Goal: Communication & Community: Answer question/provide support

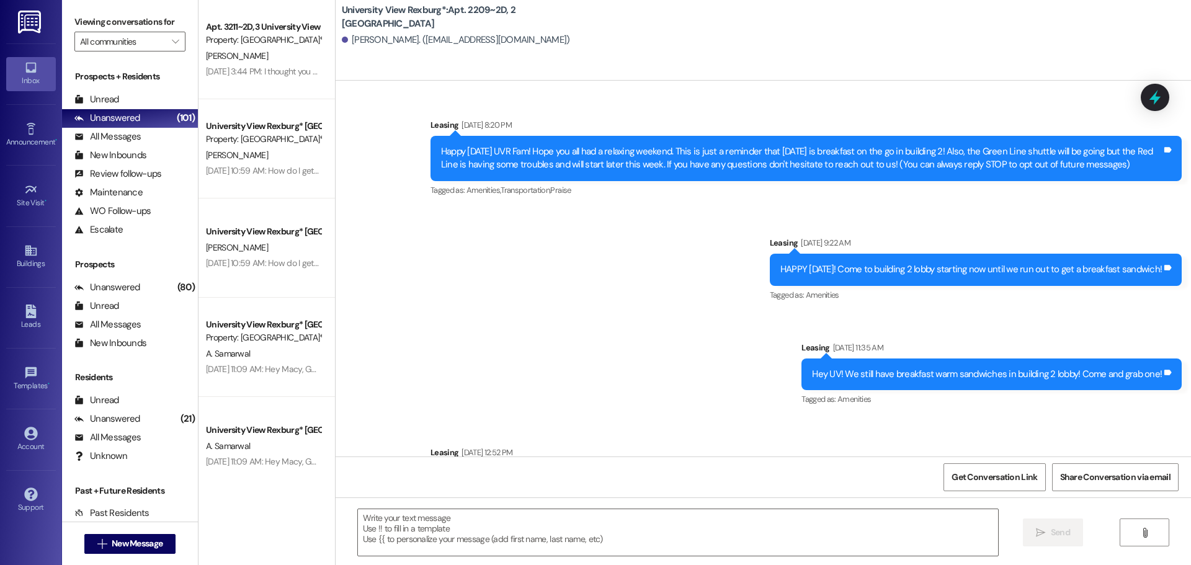
scroll to position [21752, 0]
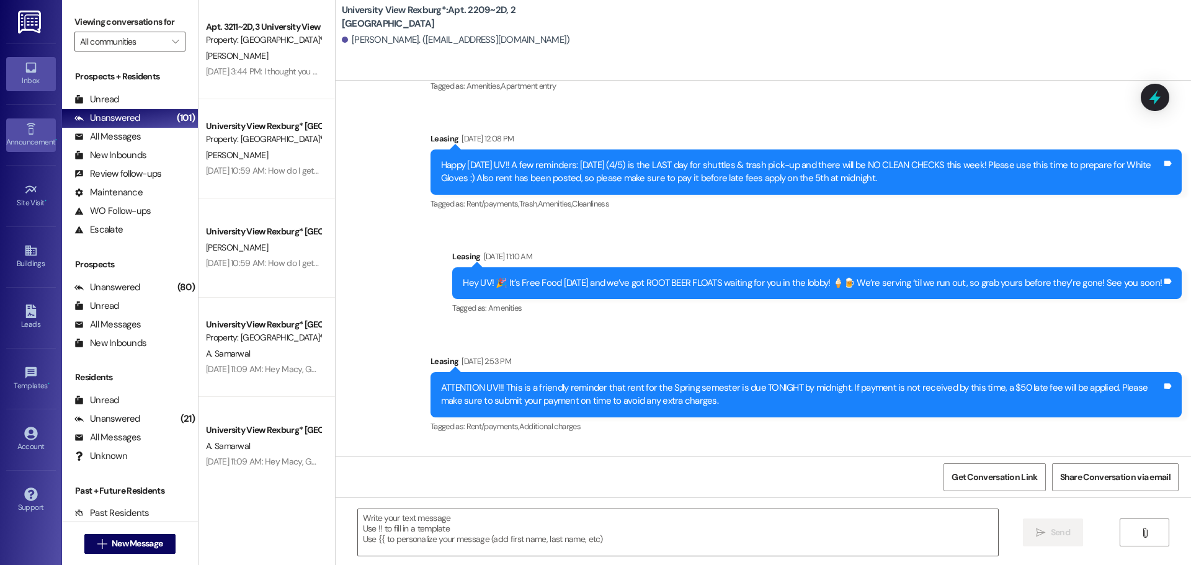
click at [32, 138] on div "Announcement •" at bounding box center [31, 142] width 62 height 12
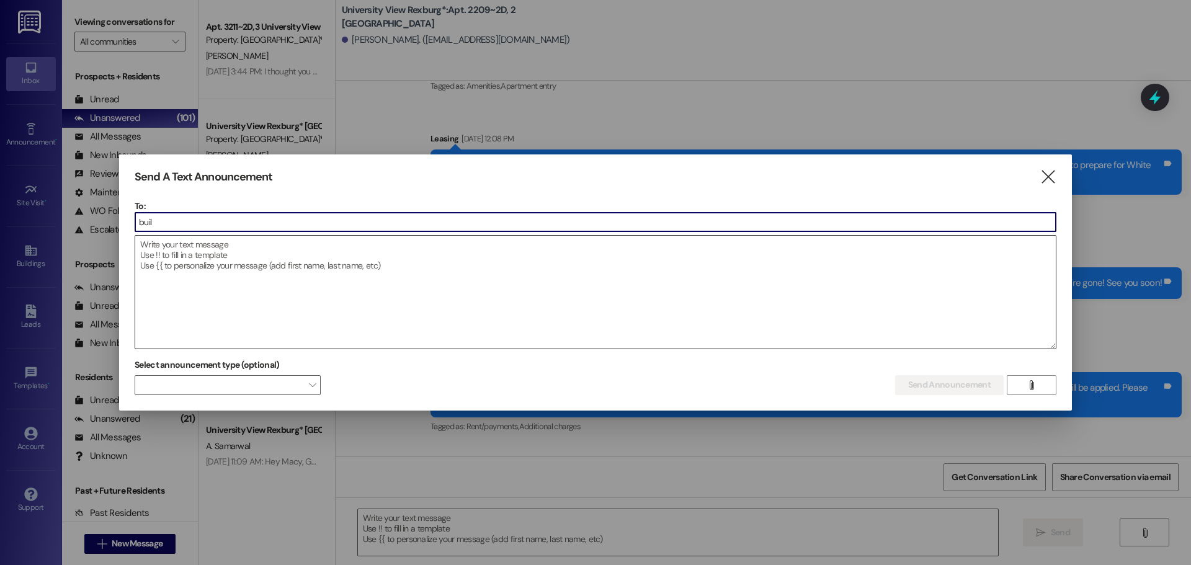
type input "build"
type input "[PERSON_NAME]"
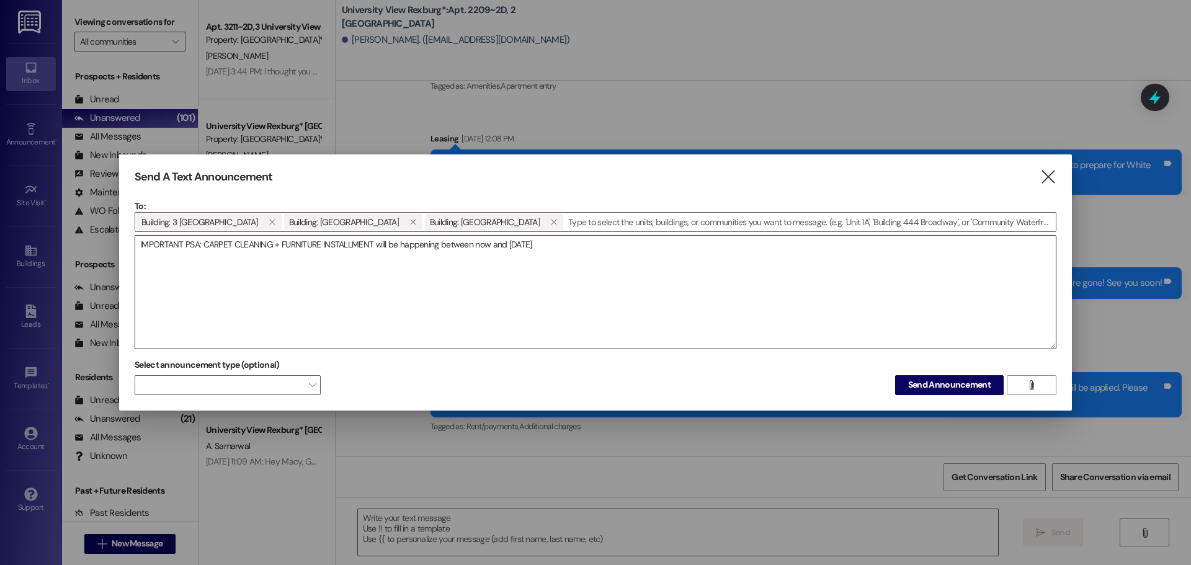
click at [586, 245] on textarea "IMPORTANT PSA: CARPET CLEANING + FURNITURE INSTALLMENT will be happening betwee…" at bounding box center [595, 292] width 920 height 113
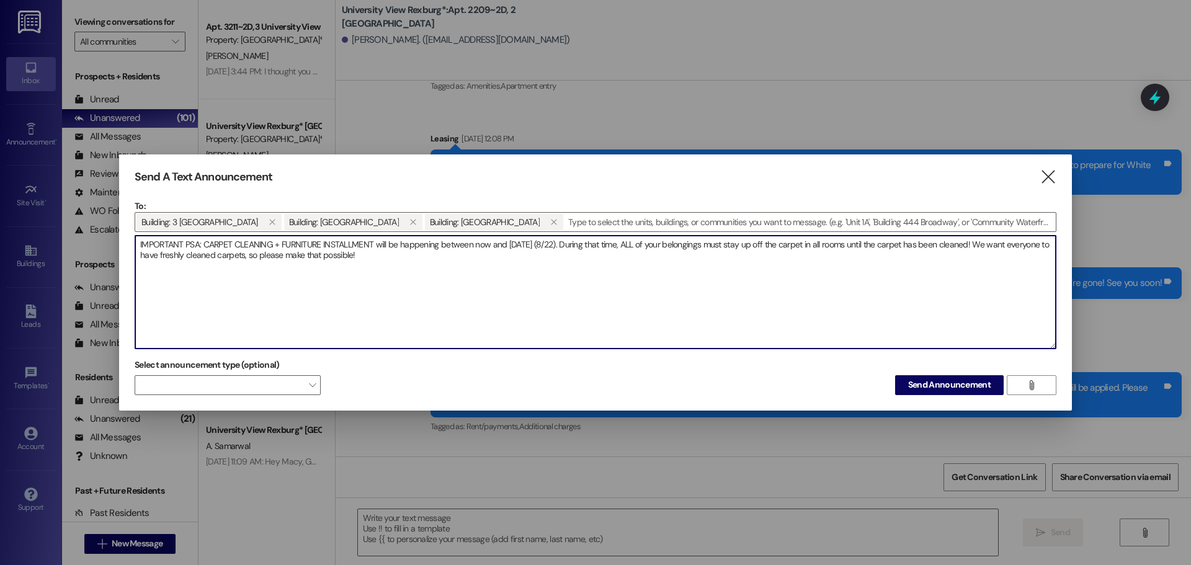
drag, startPoint x: 649, startPoint y: 244, endPoint x: 816, endPoint y: 248, distance: 166.2
click at [816, 248] on textarea "IMPORTANT PSA: CARPET CLEANING + FURNITURE INSTALLMENT will be happening betwee…" at bounding box center [595, 292] width 920 height 113
click at [872, 247] on textarea "IMPORTANT PSA: CARPET CLEANING + FURNITURE INSTALLMENT will be happening betwee…" at bounding box center [595, 292] width 920 height 113
click at [459, 254] on textarea "IMPORTANT PSA: CARPET CLEANING + FURNITURE INSTALLMENT will be happening betwee…" at bounding box center [595, 292] width 920 height 113
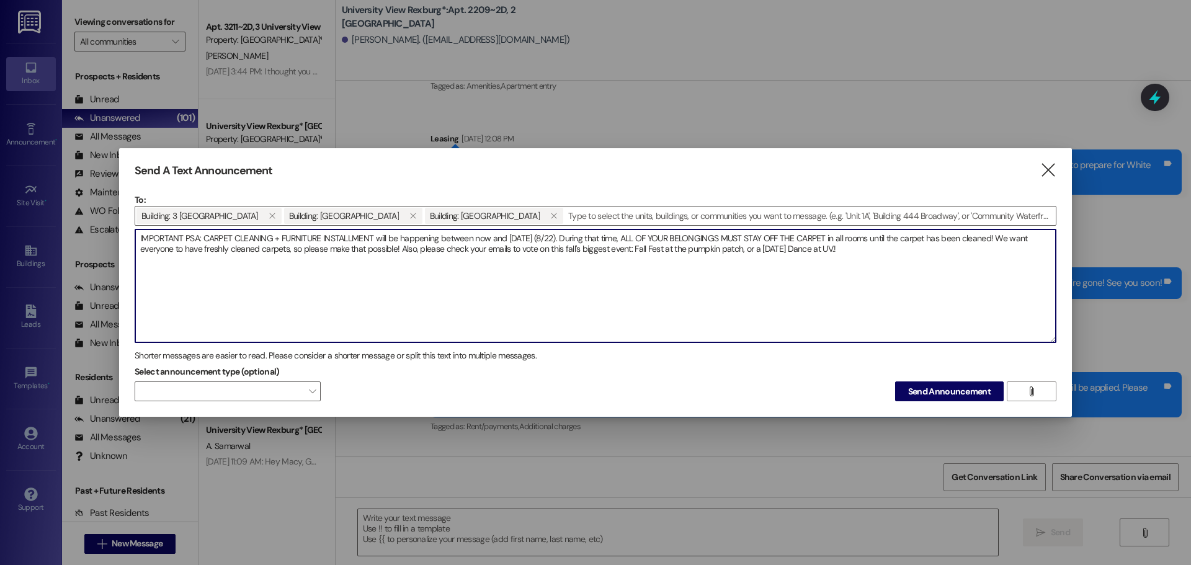
drag, startPoint x: 549, startPoint y: 251, endPoint x: 629, endPoint y: 254, distance: 80.1
click at [629, 254] on textarea "IMPORTANT PSA: CARPET CLEANING + FURNITURE INSTALLMENT will be happening betwee…" at bounding box center [595, 285] width 920 height 113
click at [917, 249] on textarea "IMPORTANT PSA: CARPET CLEANING + FURNITURE INSTALLMENT will be happening betwee…" at bounding box center [595, 285] width 920 height 113
click at [863, 254] on textarea "IMPORTANT PSA: CARPET CLEANING + FURNITURE INSTALLMENT will be happening betwee…" at bounding box center [595, 285] width 920 height 113
click at [881, 256] on textarea "IMPORTANT PSA: CARPET CLEANING + FURNITURE INSTALLMENT will be happening betwee…" at bounding box center [595, 285] width 920 height 113
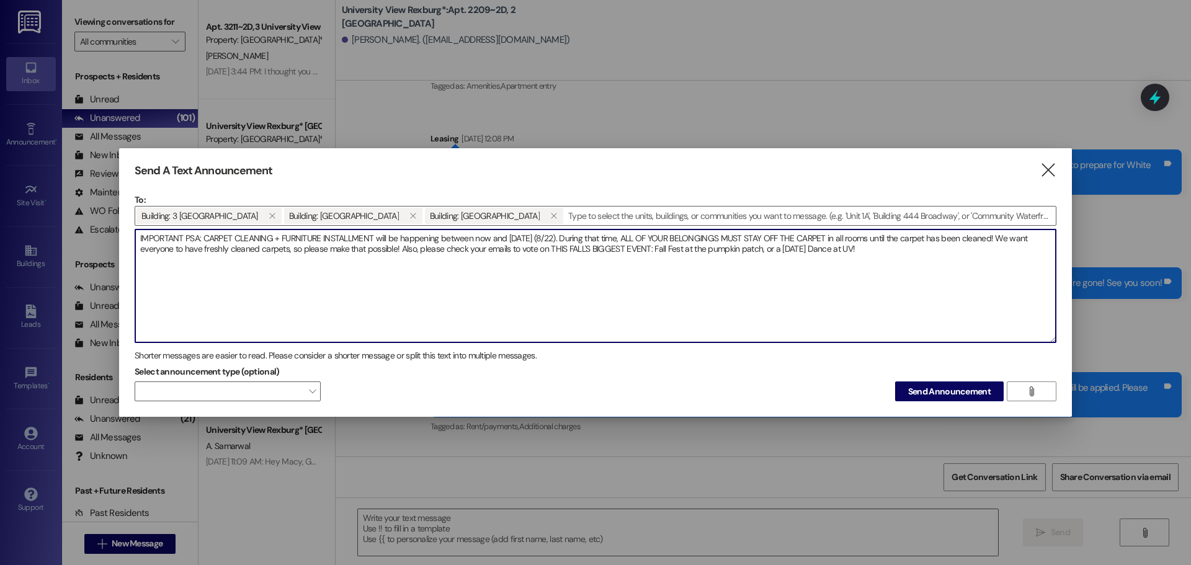
drag, startPoint x: 564, startPoint y: 252, endPoint x: 548, endPoint y: 252, distance: 16.1
click at [548, 252] on textarea "IMPORTANT PSA: CARPET CLEANING + FURNITURE INSTALLMENT will be happening betwee…" at bounding box center [595, 285] width 920 height 113
type textarea "IMPORTANT PSA: CARPET CLEANING + FURNITURE INSTALLMENT will be happening betwee…"
click at [922, 387] on span "Send Announcement" at bounding box center [949, 391] width 82 height 13
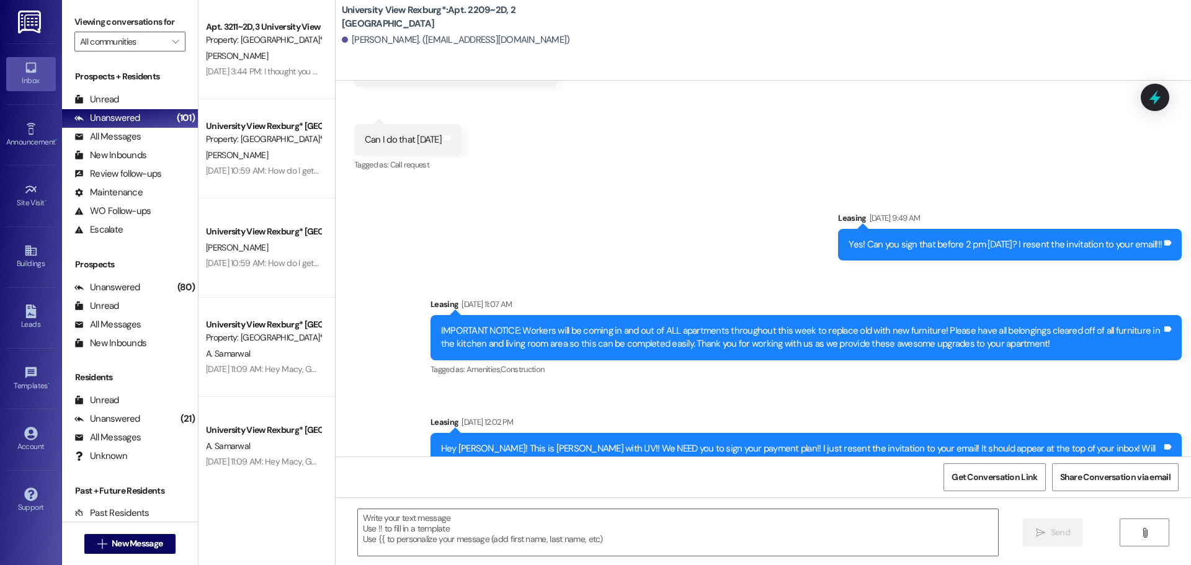
scroll to position [36686, 0]
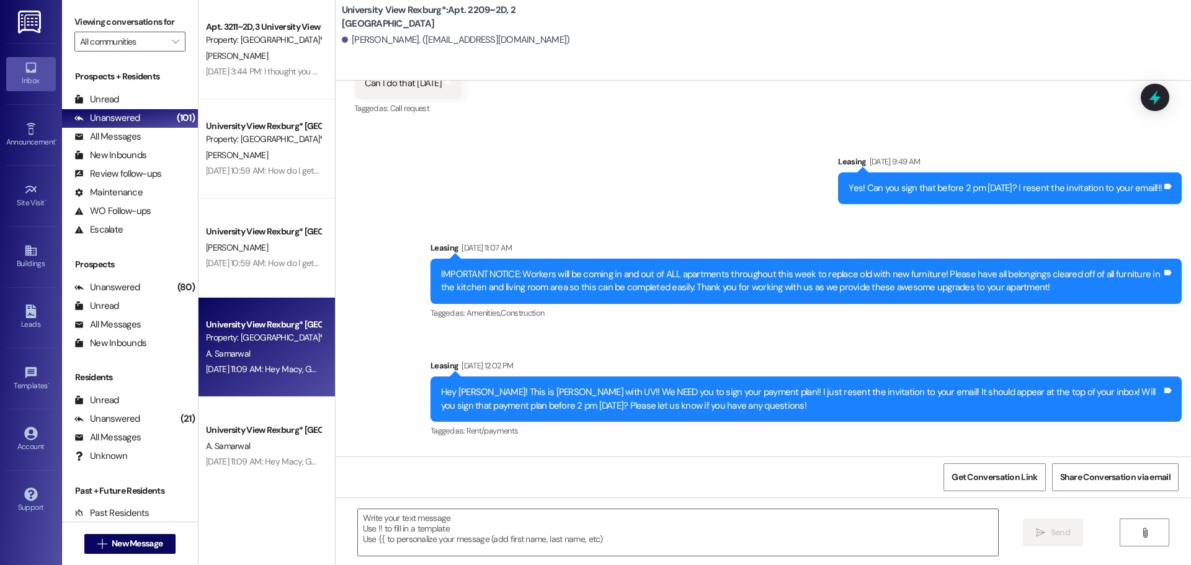
click at [260, 362] on div "[DATE] 11:09 AM: Hey Macy, Good morning! I think some discrepancy has happened.…" at bounding box center [263, 370] width 117 height 16
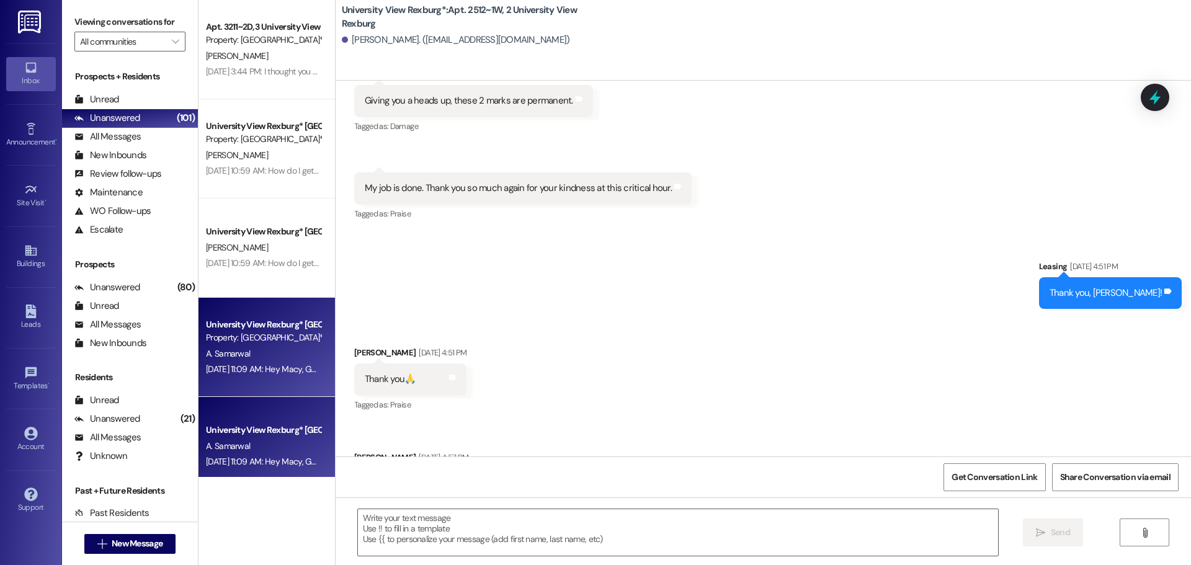
scroll to position [33447, 0]
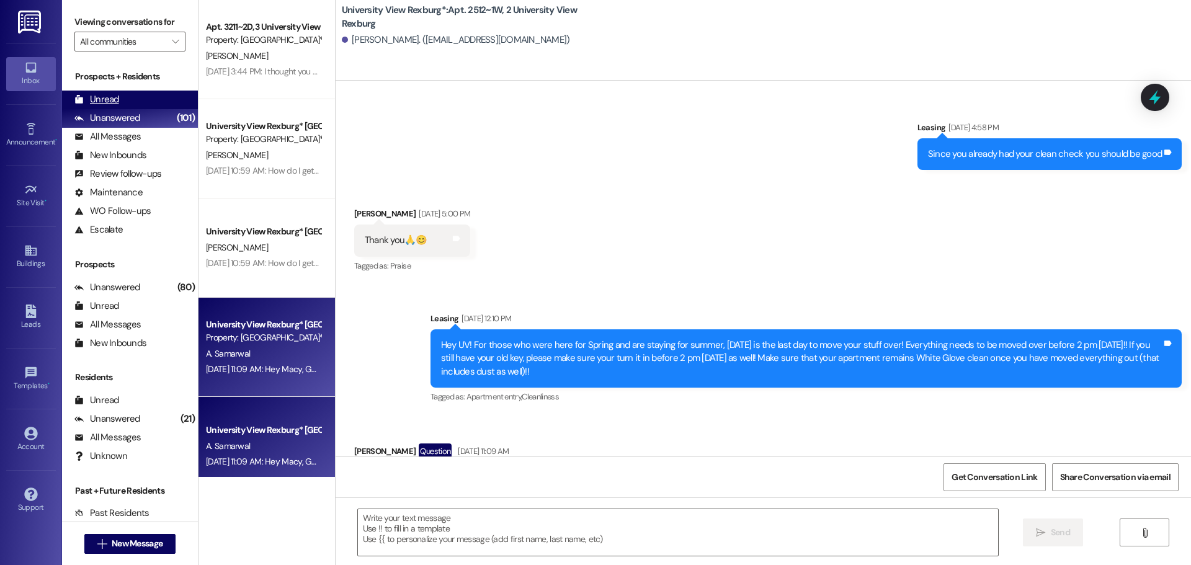
click at [112, 100] on div "Unread" at bounding box center [96, 99] width 45 height 13
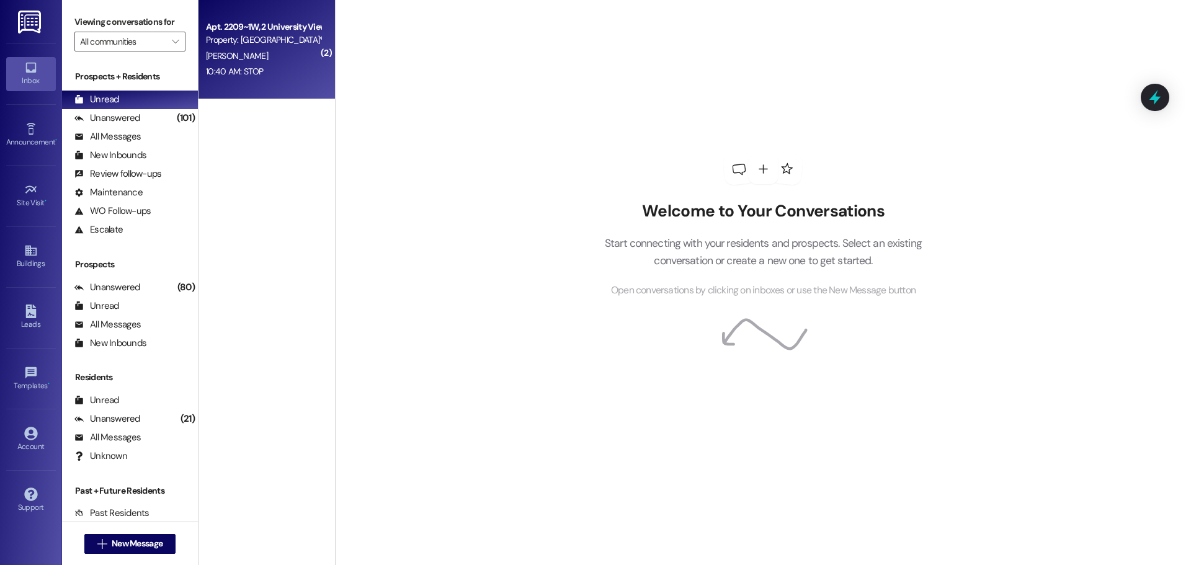
click at [238, 73] on div "10:40 AM: STOP 10:40 AM: STOP" at bounding box center [234, 71] width 57 height 11
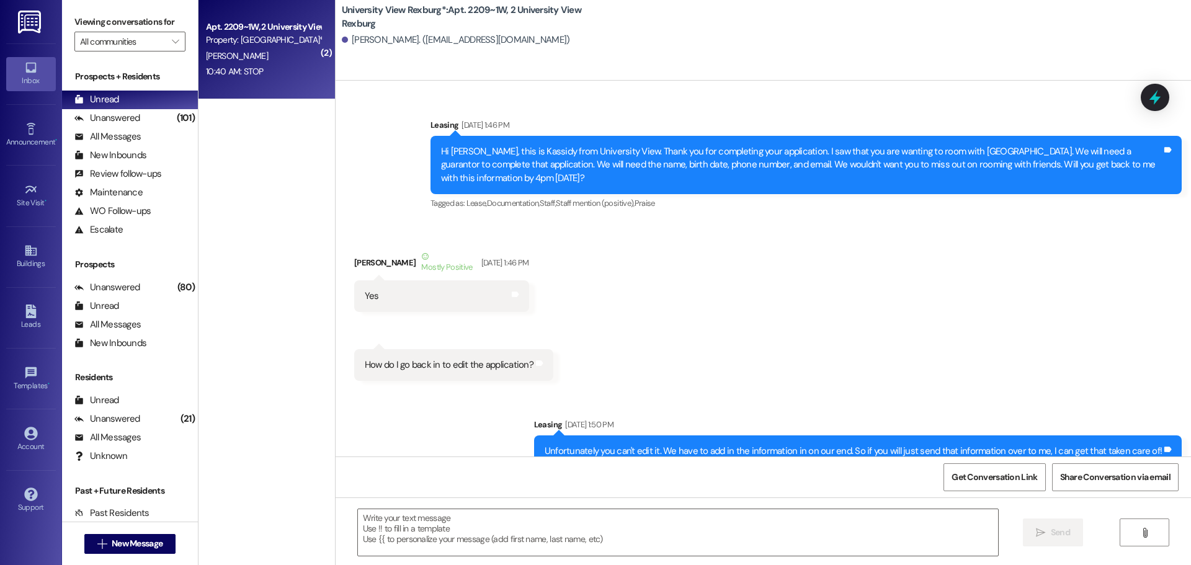
scroll to position [53360, 0]
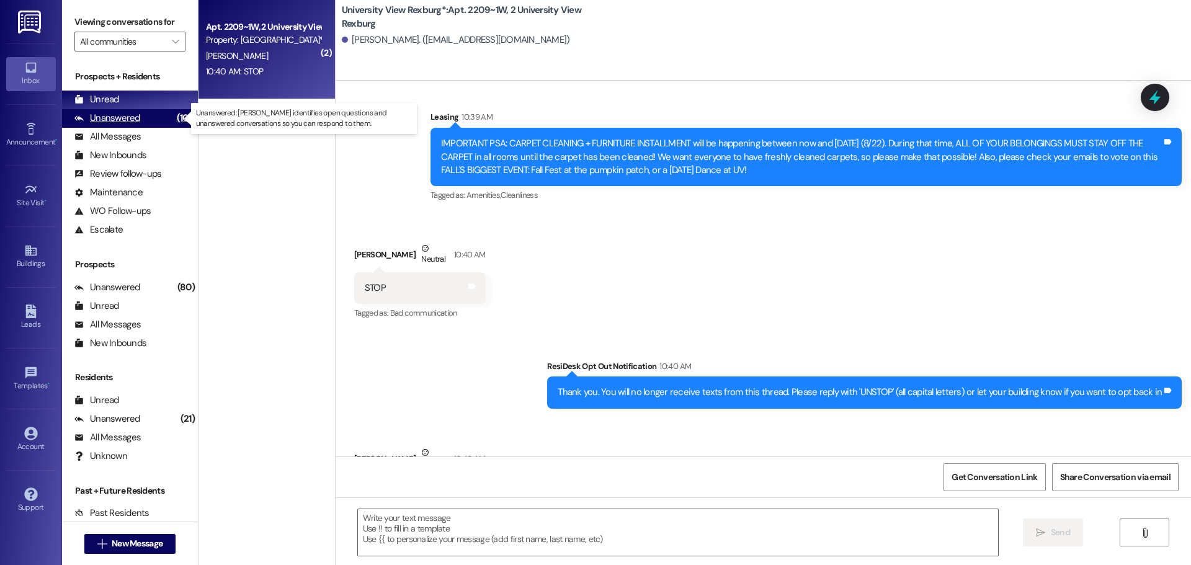
click at [114, 115] on div "Unanswered" at bounding box center [107, 118] width 66 height 13
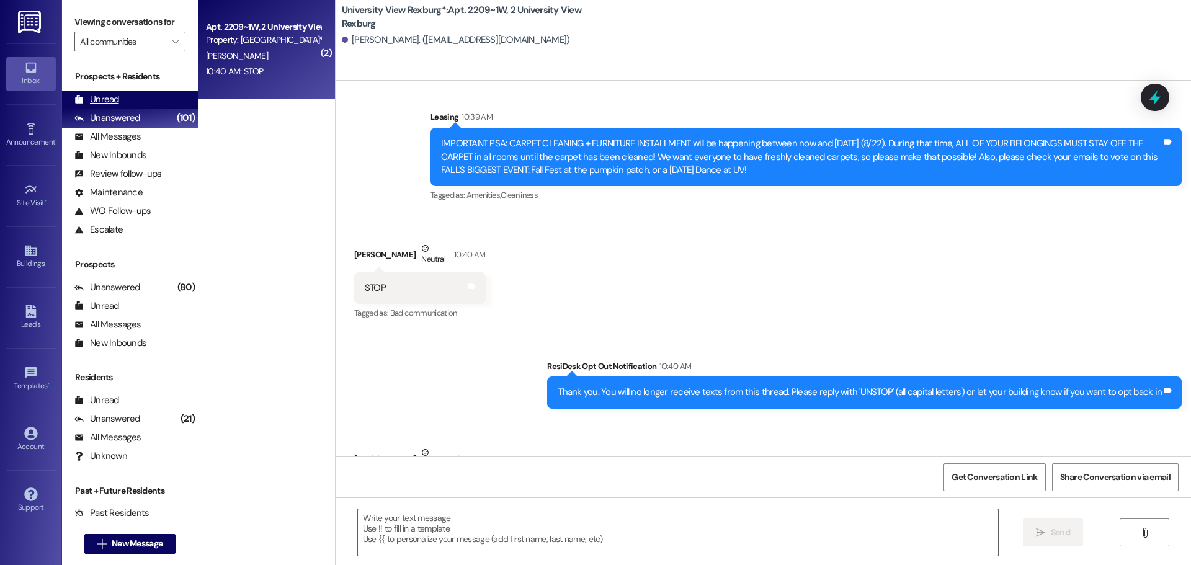
click at [107, 107] on div "Unread (0)" at bounding box center [130, 100] width 136 height 19
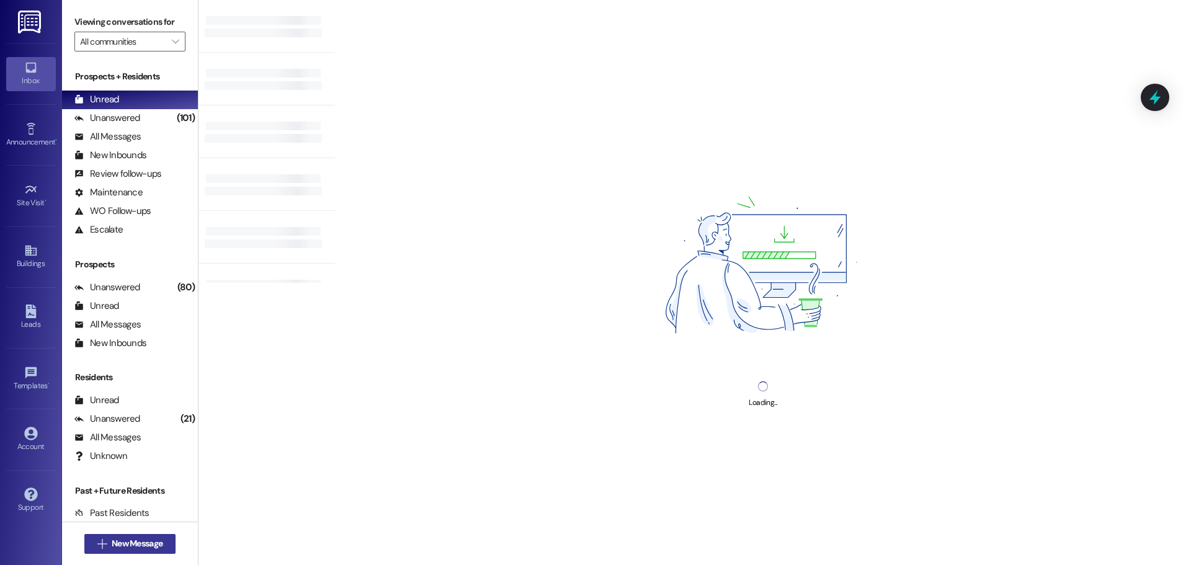
click at [147, 541] on span "New Message" at bounding box center [137, 543] width 51 height 13
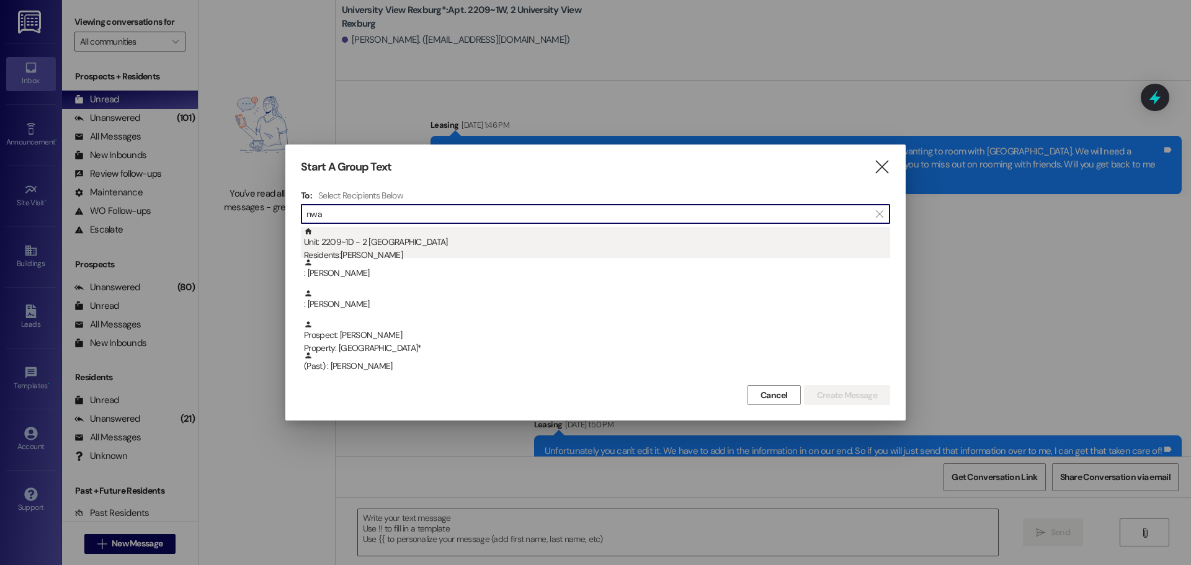
type input "nwa"
click at [462, 256] on div "Residents: [PERSON_NAME]" at bounding box center [597, 255] width 586 height 13
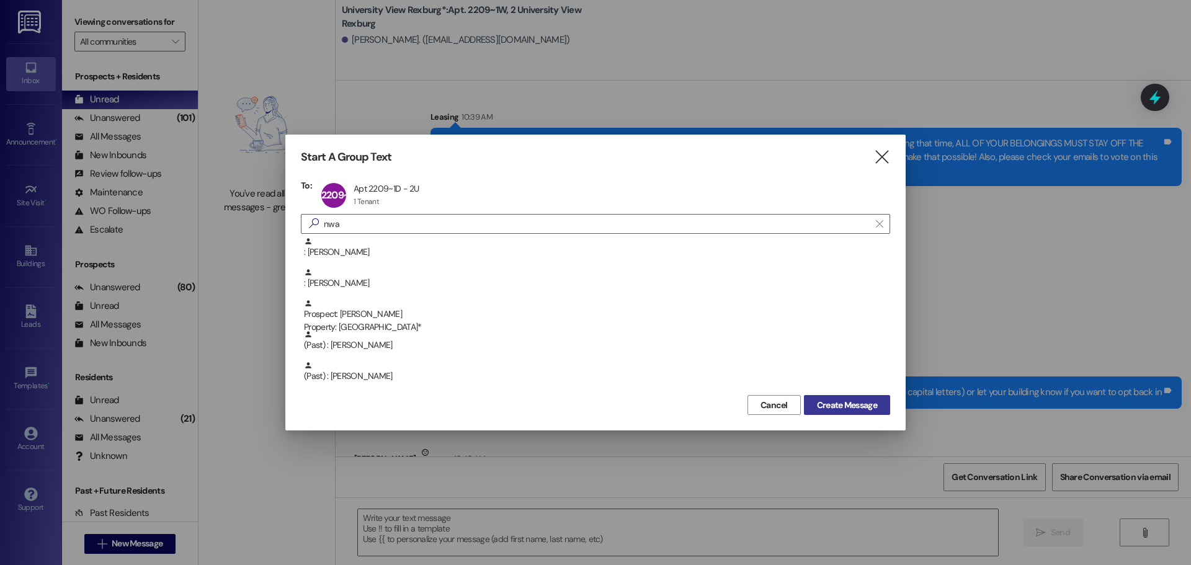
click at [822, 405] on span "Create Message" at bounding box center [847, 405] width 60 height 13
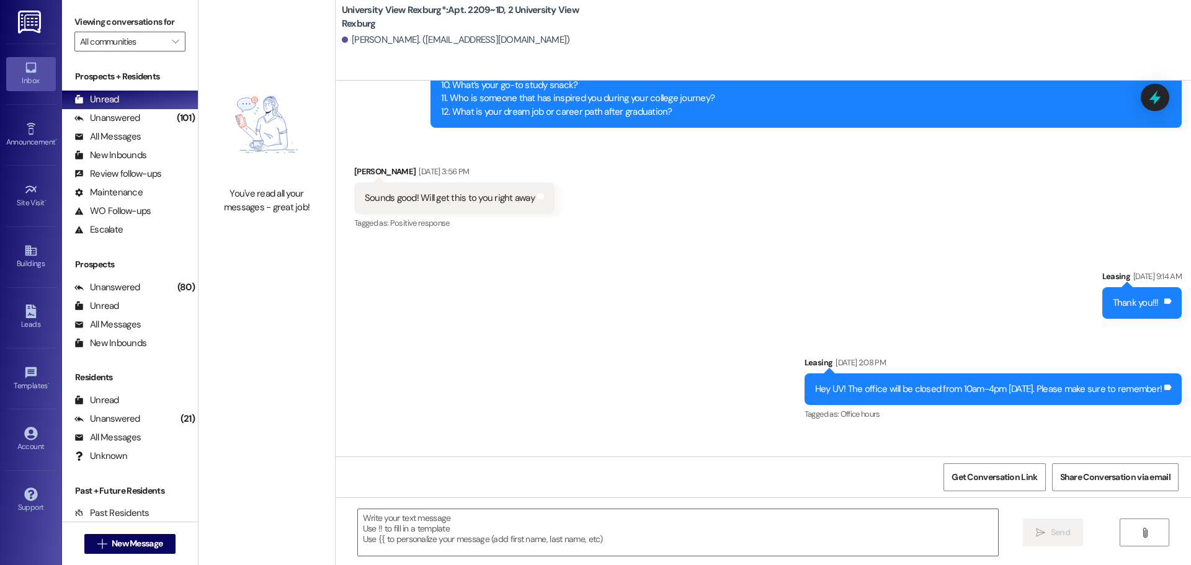
scroll to position [35033, 0]
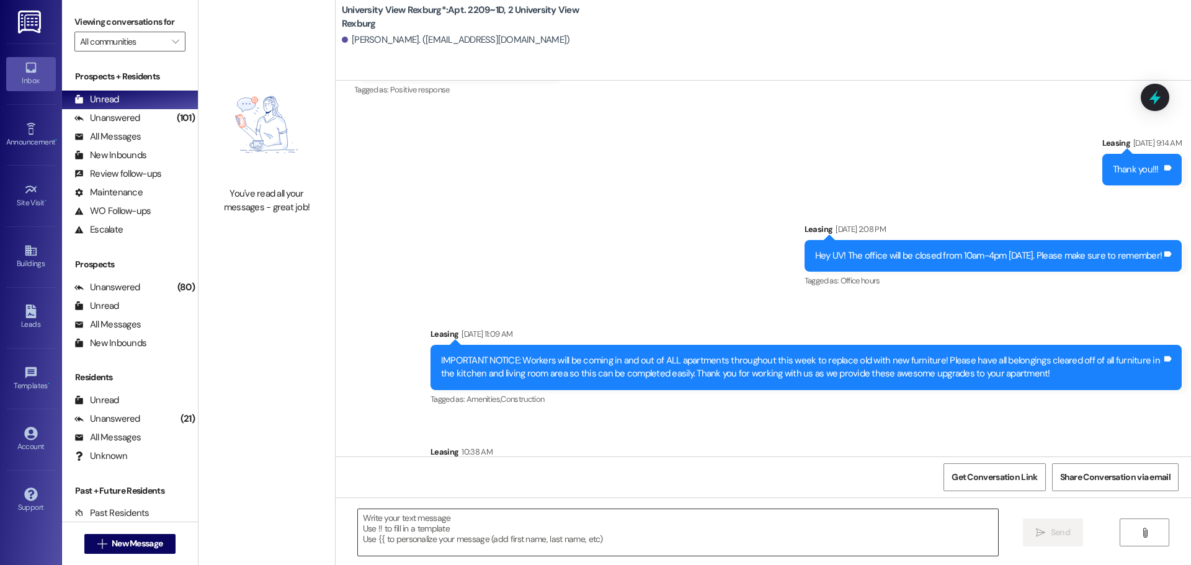
click at [583, 530] on textarea at bounding box center [678, 532] width 640 height 47
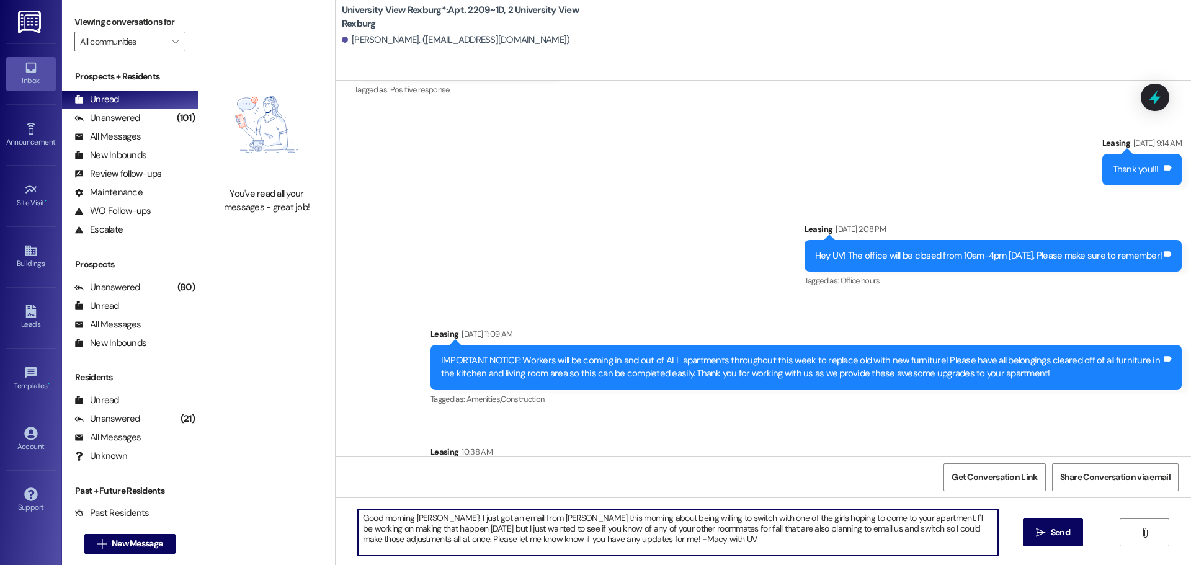
click at [888, 520] on textarea "Good morning [PERSON_NAME]! I just got an email from [PERSON_NAME] this morning…" at bounding box center [678, 532] width 640 height 47
type textarea "Good morning [PERSON_NAME]! I just got an email from [PERSON_NAME] this morning…"
click at [1033, 527] on span " Send" at bounding box center [1052, 532] width 39 height 13
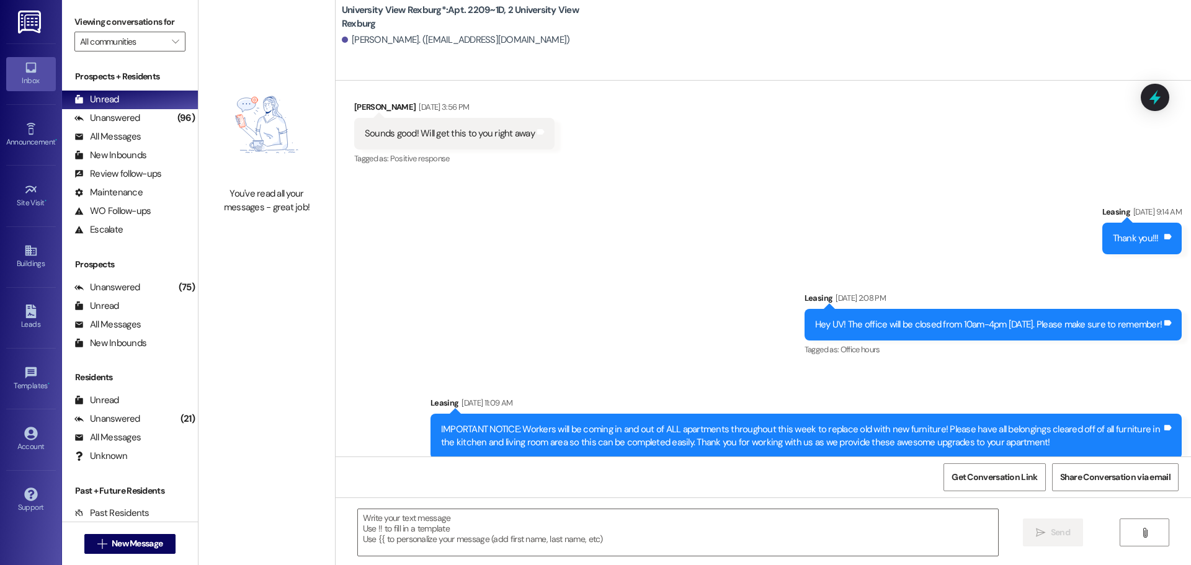
scroll to position [35146, 0]
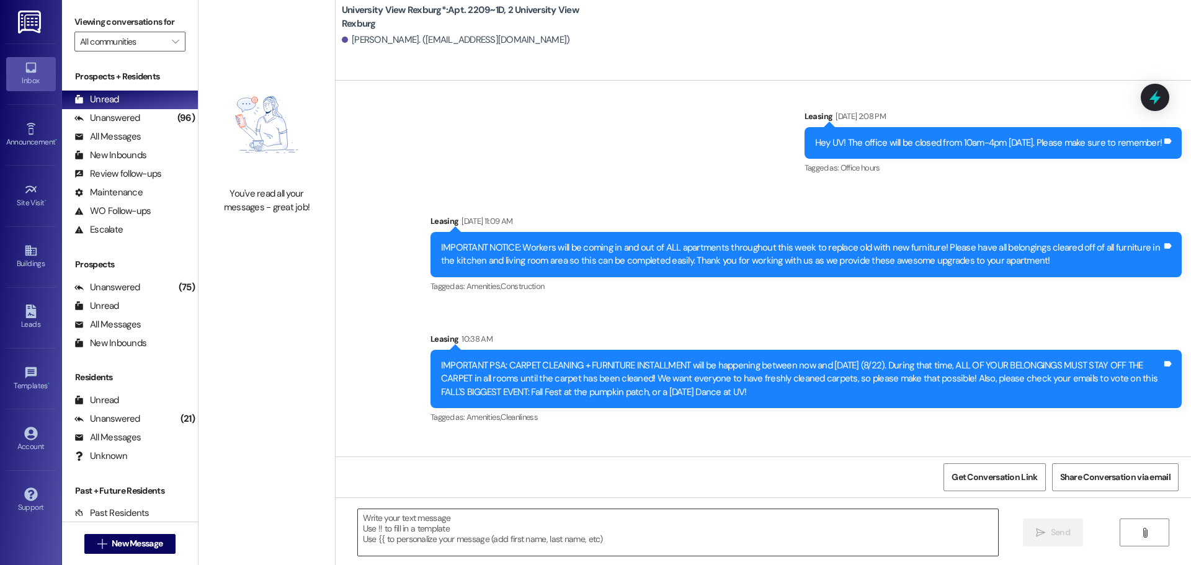
click at [638, 517] on textarea at bounding box center [678, 532] width 640 height 47
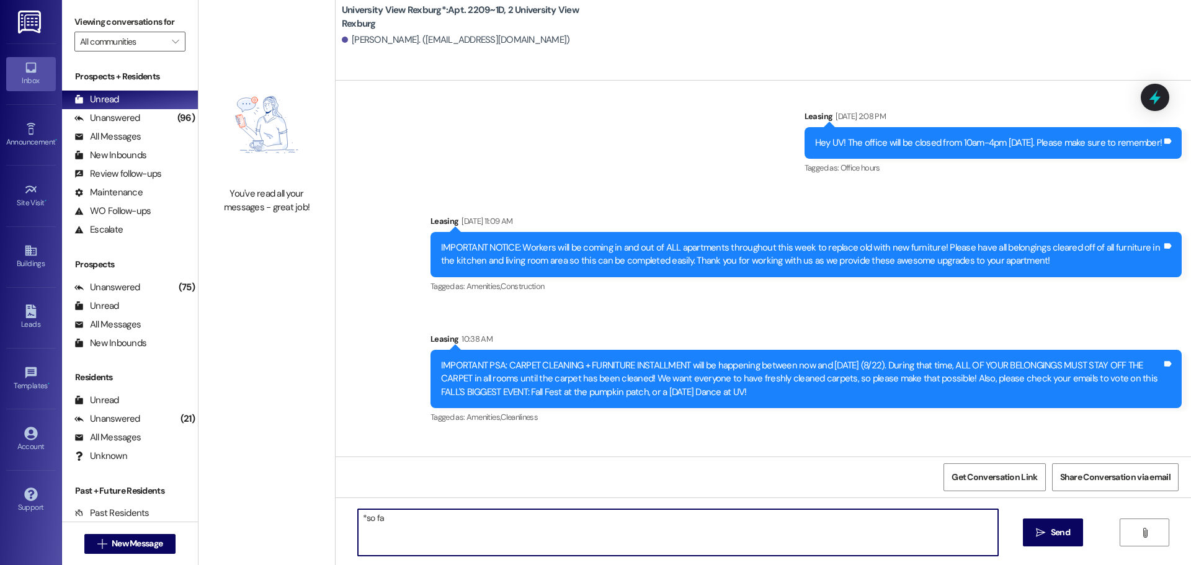
type textarea "*so far"
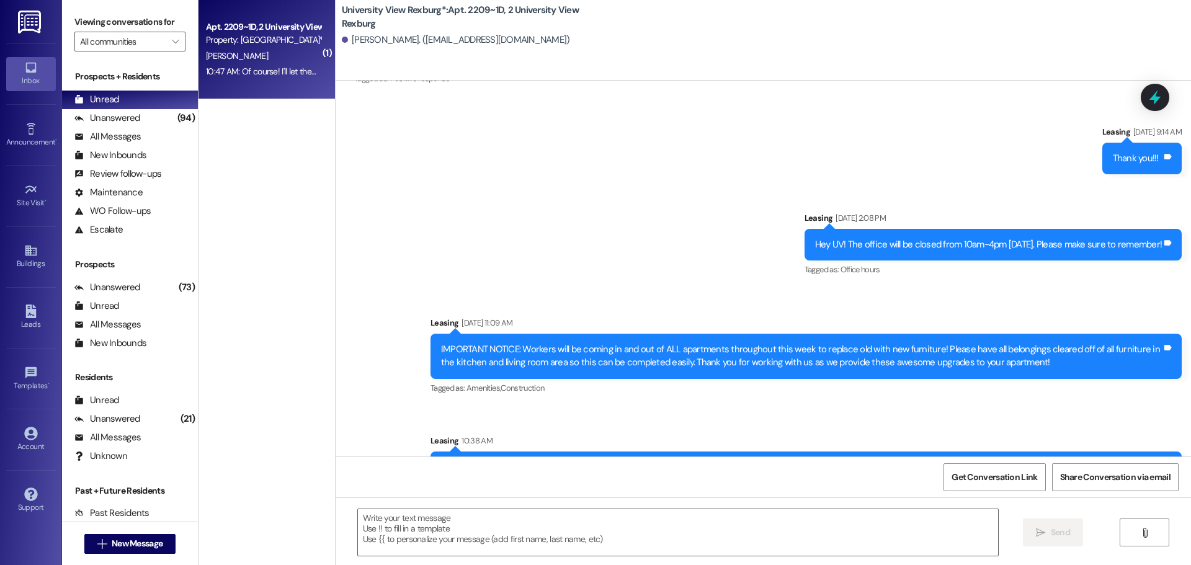
scroll to position [35319, 0]
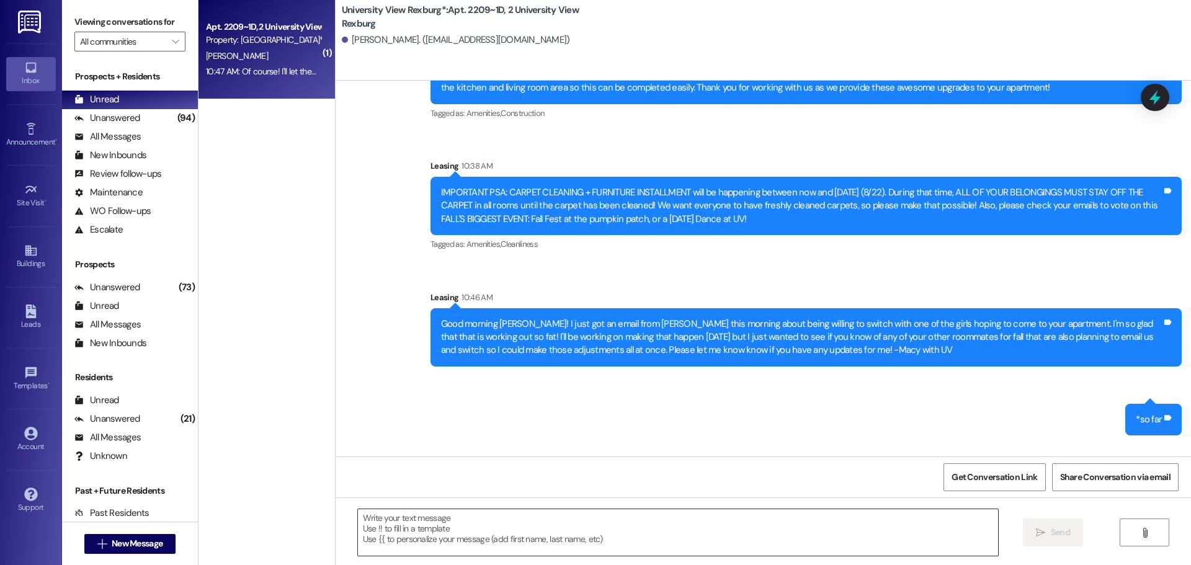
click at [505, 521] on textarea at bounding box center [678, 532] width 640 height 47
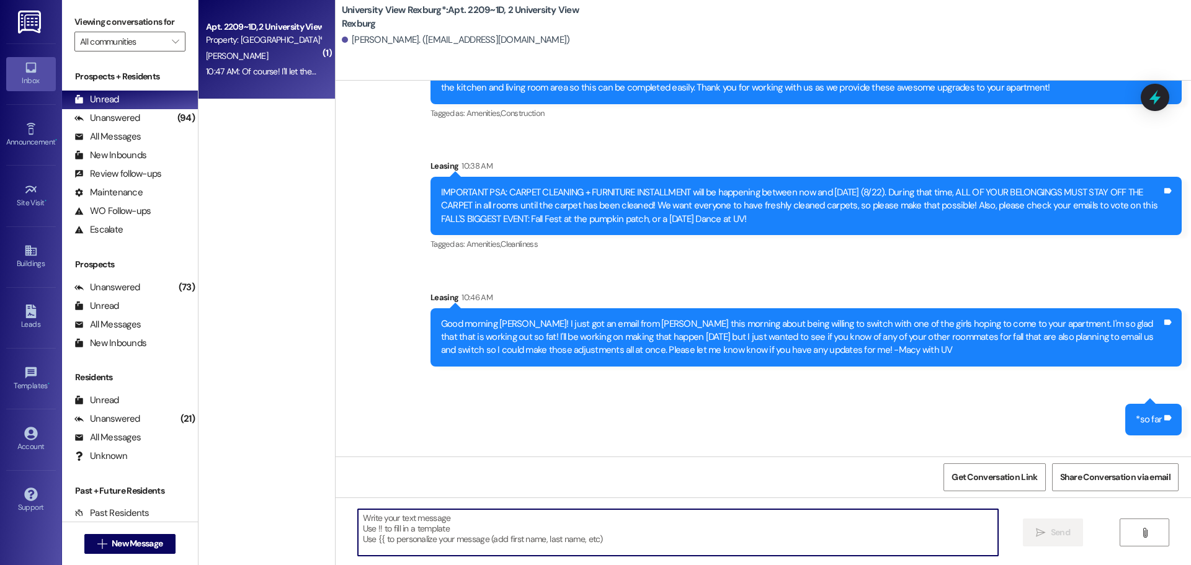
scroll to position [35320, 0]
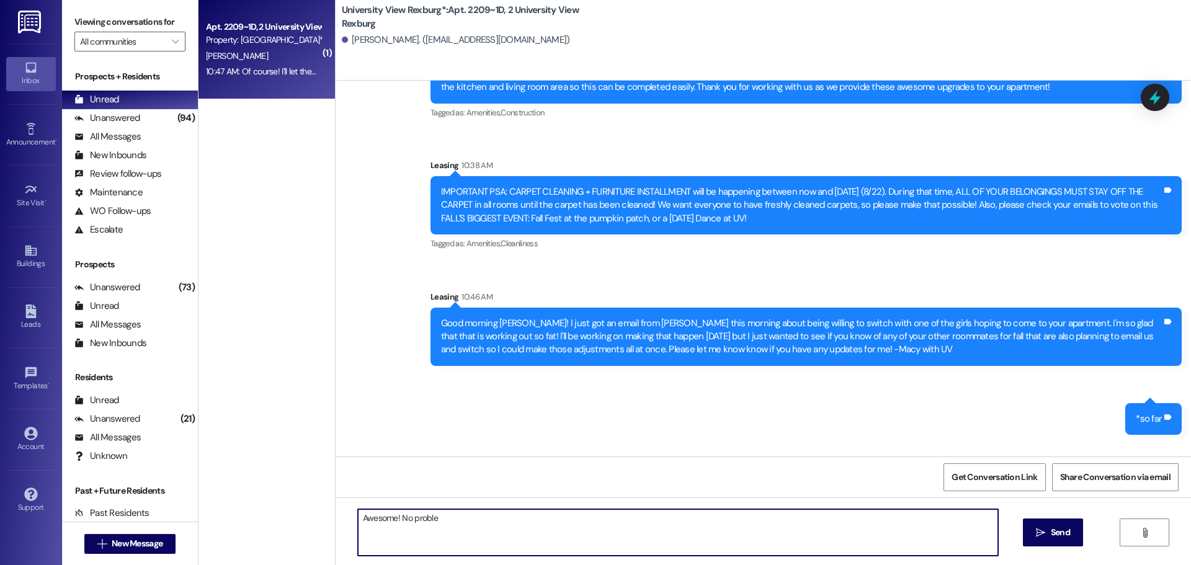
type textarea "Awesome! No problem"
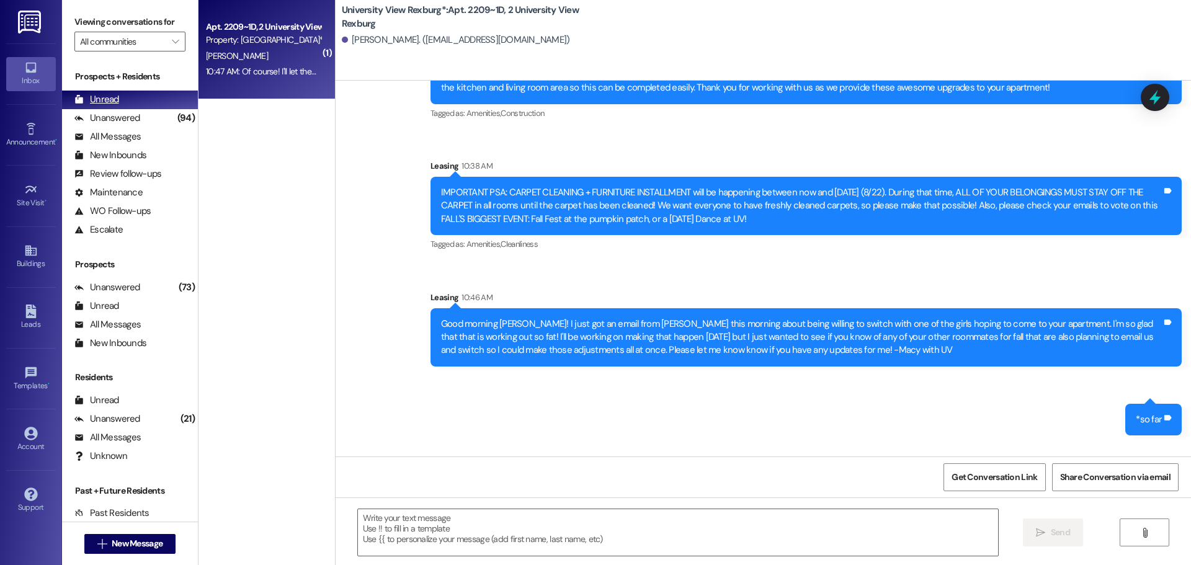
click at [109, 107] on div "Unread (0)" at bounding box center [130, 100] width 136 height 19
drag, startPoint x: 118, startPoint y: 121, endPoint x: 117, endPoint y: 112, distance: 8.8
click at [119, 121] on div "Unanswered" at bounding box center [107, 118] width 66 height 13
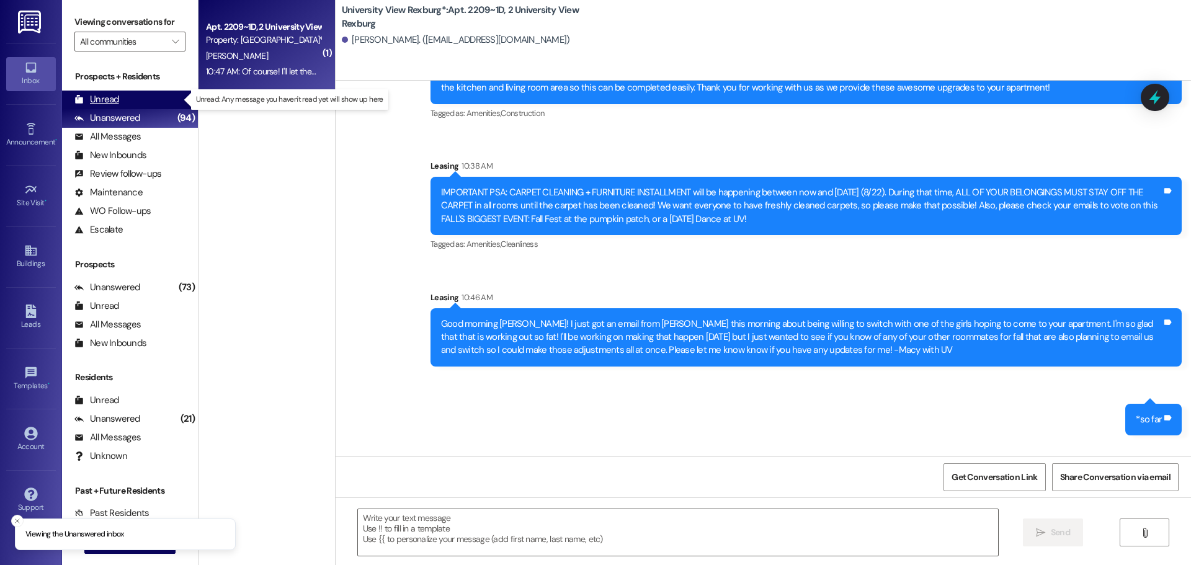
click at [112, 92] on div "Unread (0)" at bounding box center [130, 100] width 136 height 19
